Goal: Find specific page/section: Find specific page/section

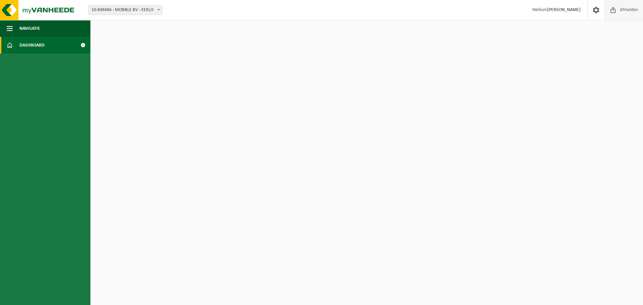
click at [620, 10] on span "Afmelden" at bounding box center [628, 10] width 21 height 20
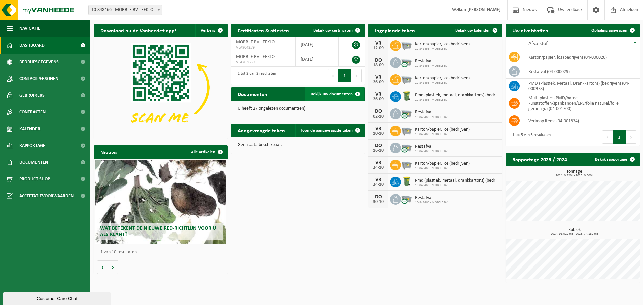
click at [339, 93] on span "Bekijk uw documenten" at bounding box center [332, 94] width 42 height 4
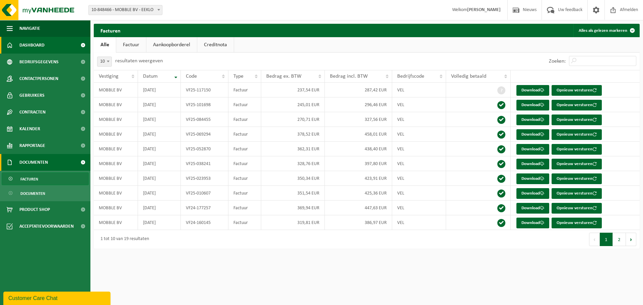
click at [27, 44] on span "Dashboard" at bounding box center [31, 45] width 25 height 17
